Goal: Task Accomplishment & Management: Manage account settings

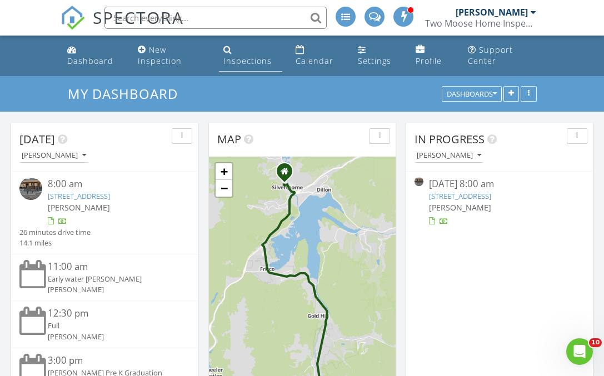
click at [235, 50] on link "Inspections" at bounding box center [250, 56] width 63 height 32
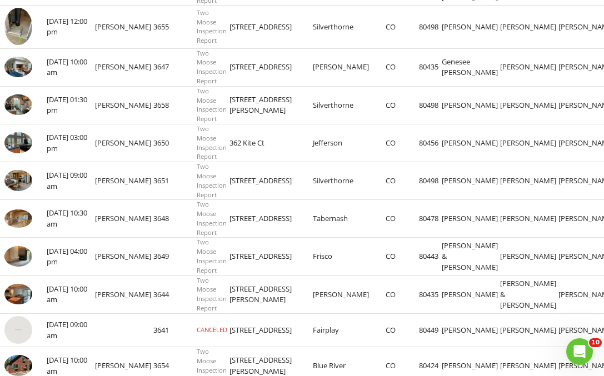
scroll to position [277, 0]
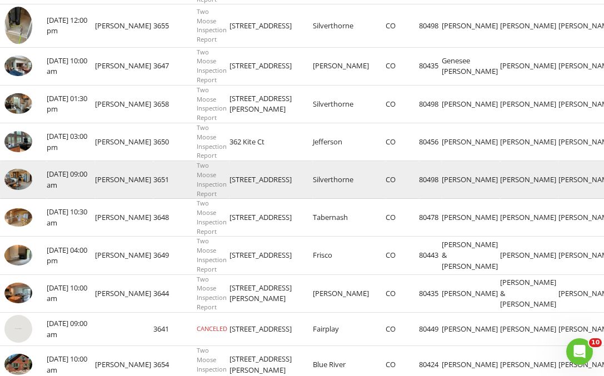
click at [9, 175] on img at bounding box center [18, 179] width 28 height 21
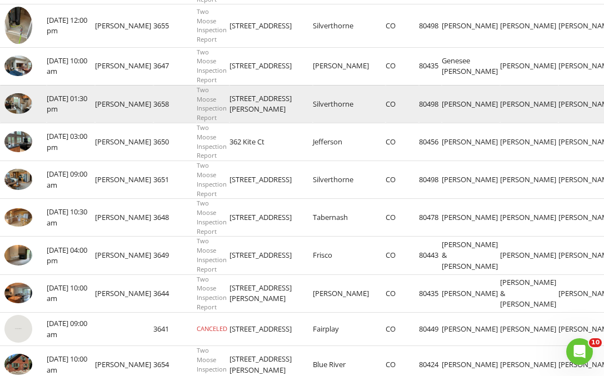
scroll to position [0, 0]
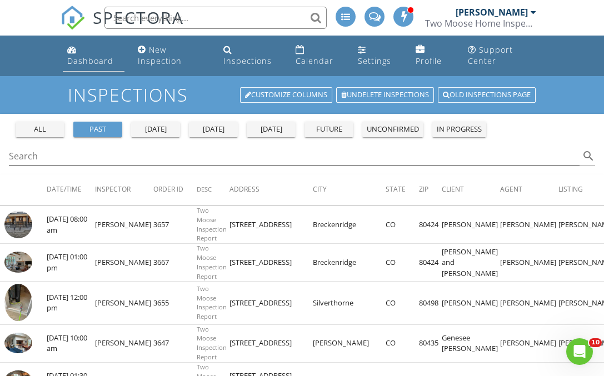
click at [74, 52] on div "Dashboard" at bounding box center [71, 49] width 9 height 9
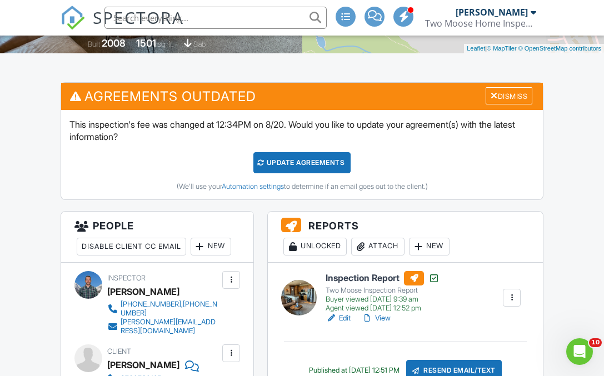
scroll to position [317, 0]
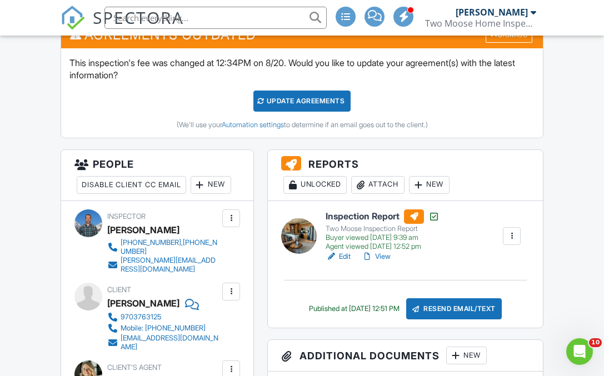
click at [377, 187] on div "Attach" at bounding box center [377, 185] width 53 height 18
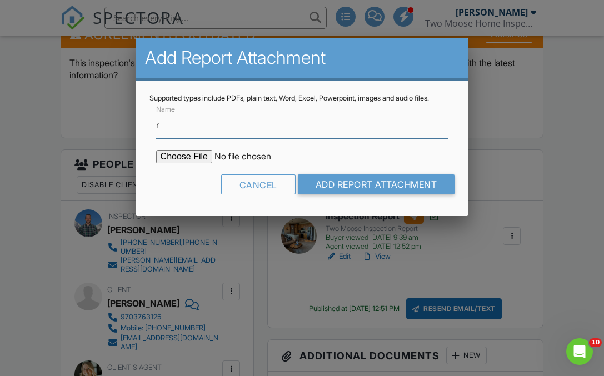
type input "Radon Report"
click at [188, 156] on input "file" at bounding box center [250, 156] width 189 height 13
type input "C:\fakepath\355-Lodgepole-Cir-k1_RadonReport_2fe4d9c1-cec3-4a54-b8f4-46fe1bb478…"
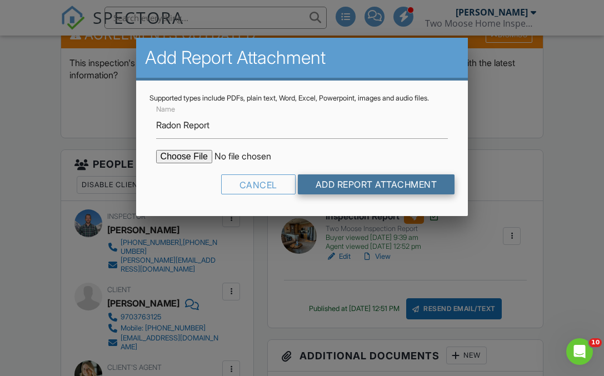
click at [372, 184] on input "Add Report Attachment" at bounding box center [376, 184] width 157 height 20
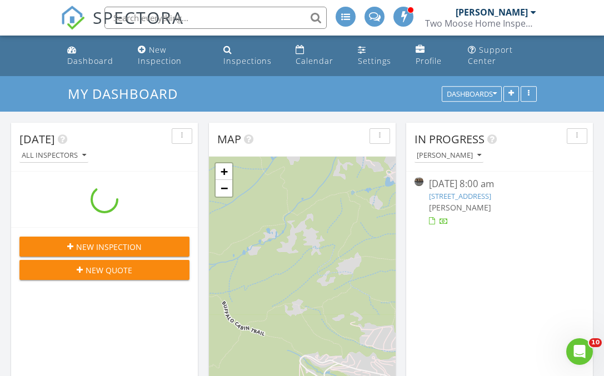
scroll to position [900, 604]
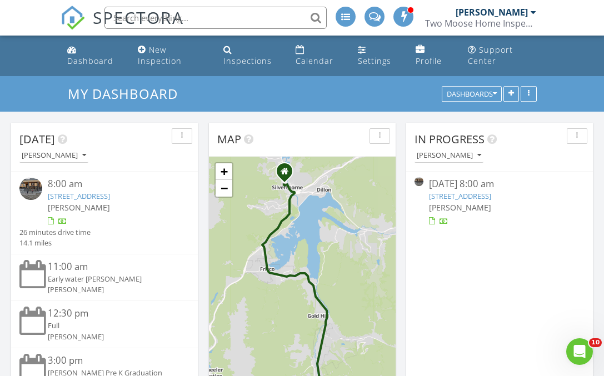
click at [37, 194] on img at bounding box center [30, 188] width 23 height 23
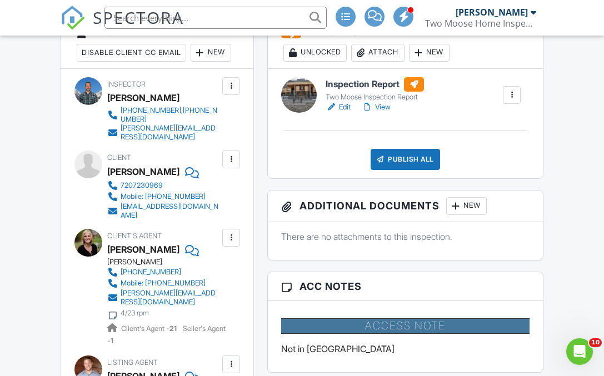
scroll to position [209, 0]
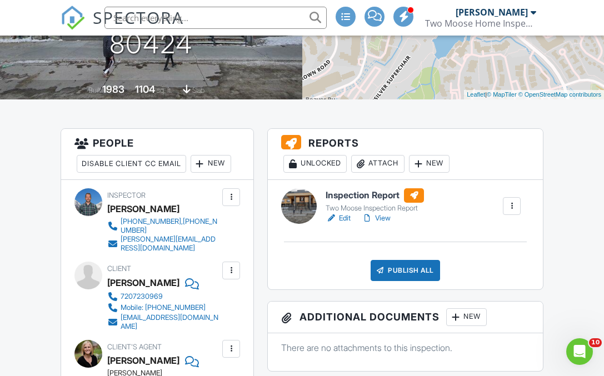
click at [347, 223] on div "Inspection Report Two Moose Inspection Report Edit View Quick Publish Copy Dele…" at bounding box center [405, 234] width 275 height 109
click at [347, 219] on link "Edit" at bounding box center [337, 218] width 25 height 11
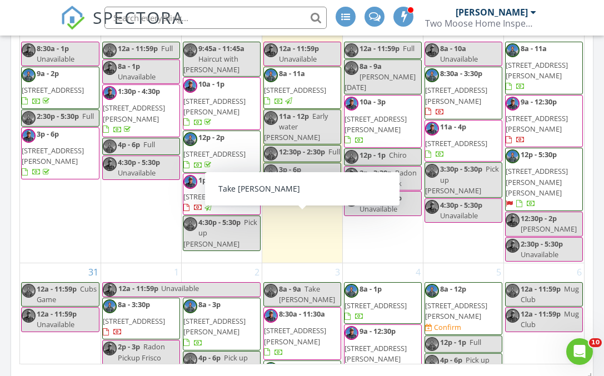
scroll to position [1014, 0]
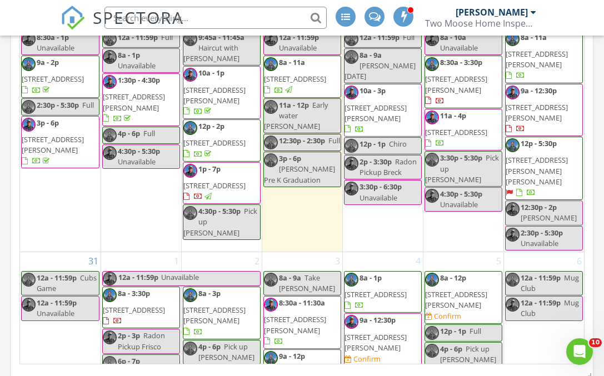
click at [450, 289] on span "436 N Fuller Placer Rd, Breckenridge 80424" at bounding box center [456, 299] width 62 height 21
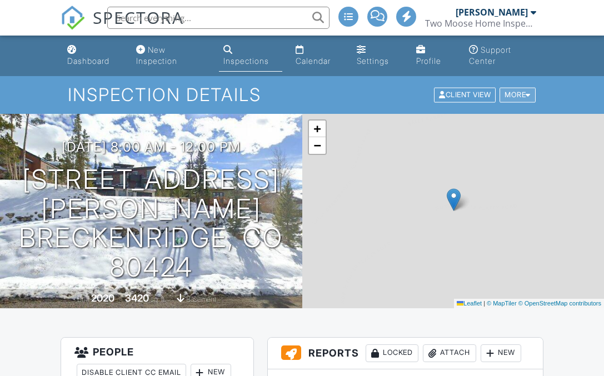
click at [520, 96] on div "More" at bounding box center [517, 95] width 36 height 15
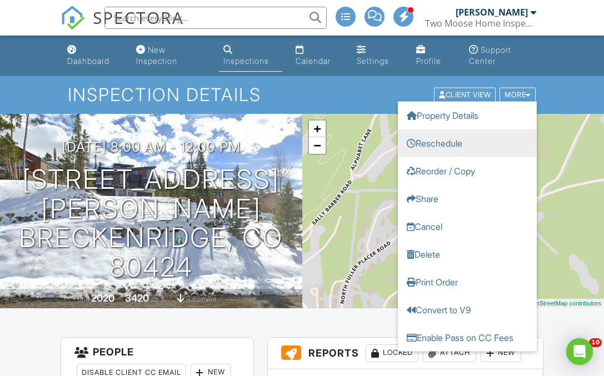
click at [468, 138] on link "Reschedule" at bounding box center [467, 143] width 139 height 28
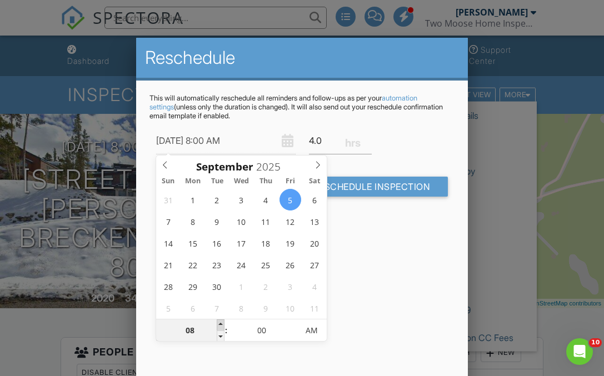
type input "09/05/2025 9:00 AM"
type input "09"
click at [218, 325] on span at bounding box center [221, 324] width 8 height 11
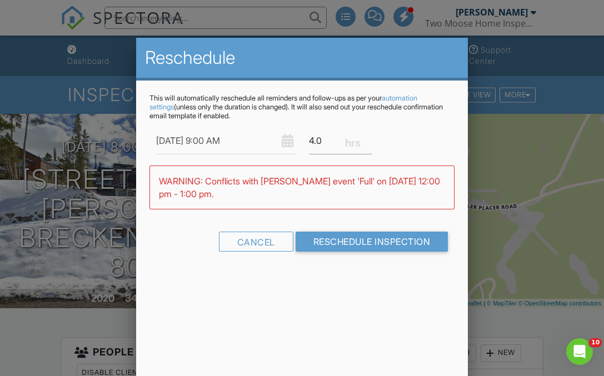
click at [363, 305] on div "Reschedule This will automatically reschedule all reminders and follow-ups as p…" at bounding box center [302, 232] width 332 height 389
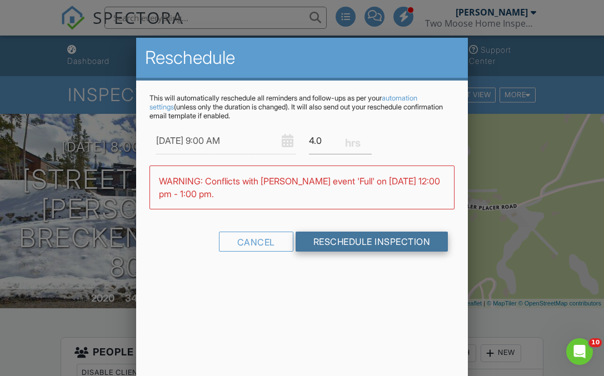
click at [360, 247] on input "Reschedule Inspection" at bounding box center [371, 242] width 153 height 20
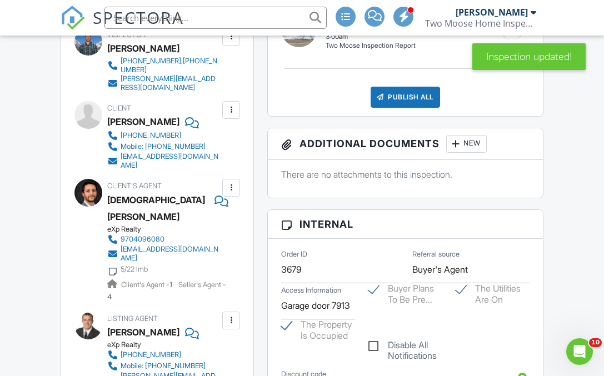
scroll to position [501, 0]
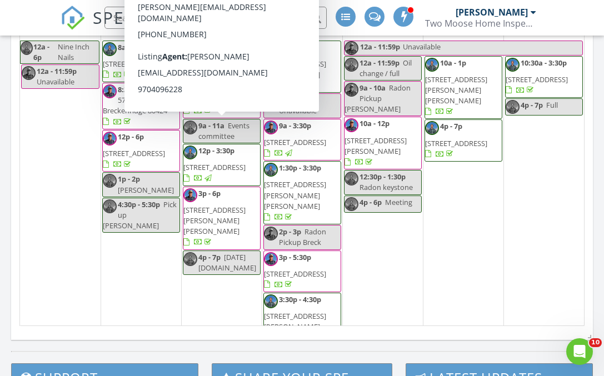
scroll to position [641, 0]
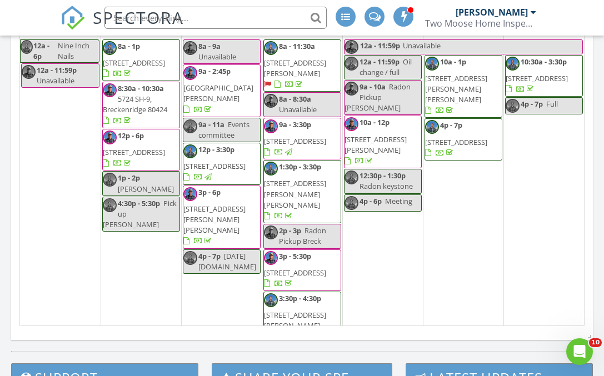
click at [208, 12] on input "text" at bounding box center [215, 18] width 222 height 22
click at [207, 16] on input "text" at bounding box center [215, 18] width 222 height 22
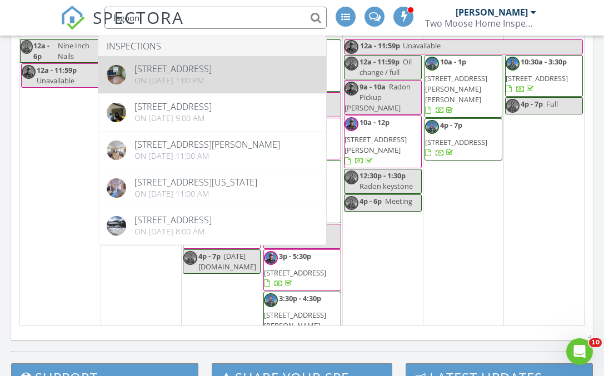
type input "lagoon"
